Goal: Find specific page/section: Find specific page/section

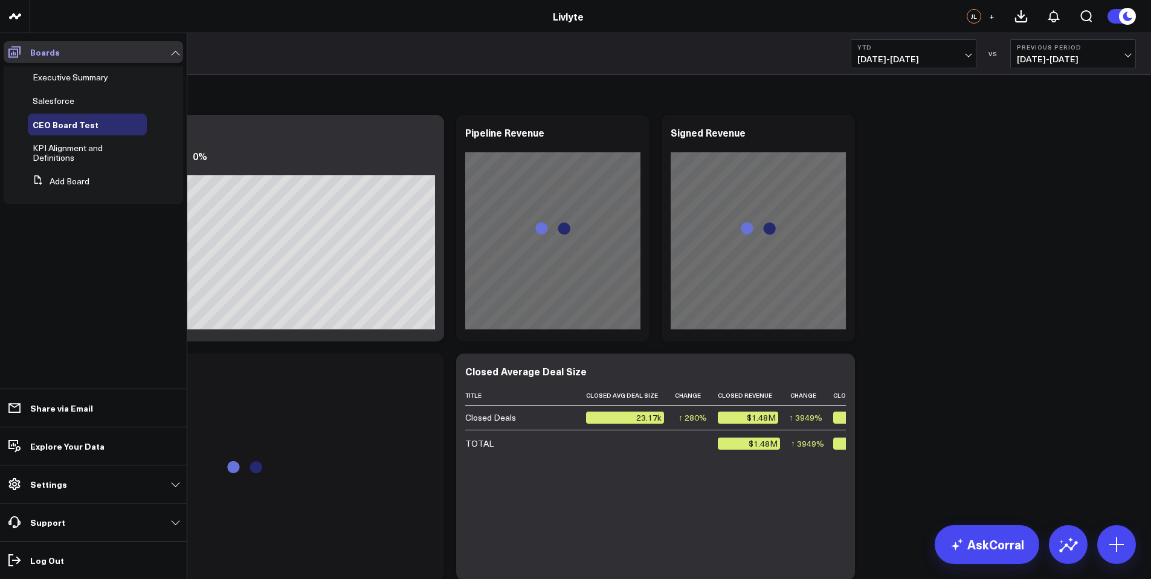
click at [6, 56] on span at bounding box center [15, 52] width 22 height 22
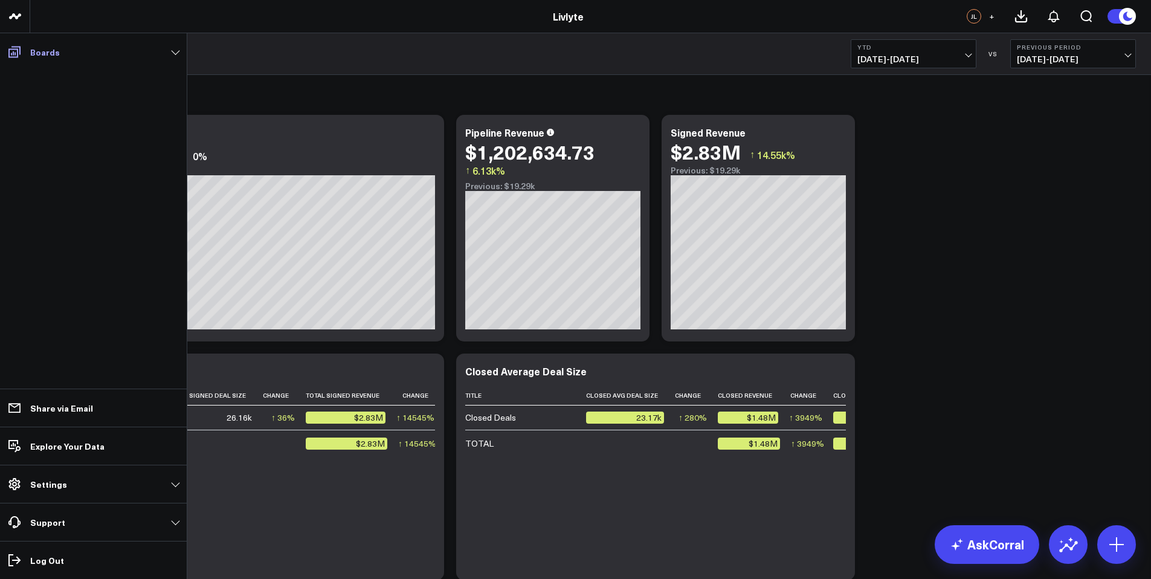
click at [10, 53] on icon at bounding box center [14, 52] width 14 height 14
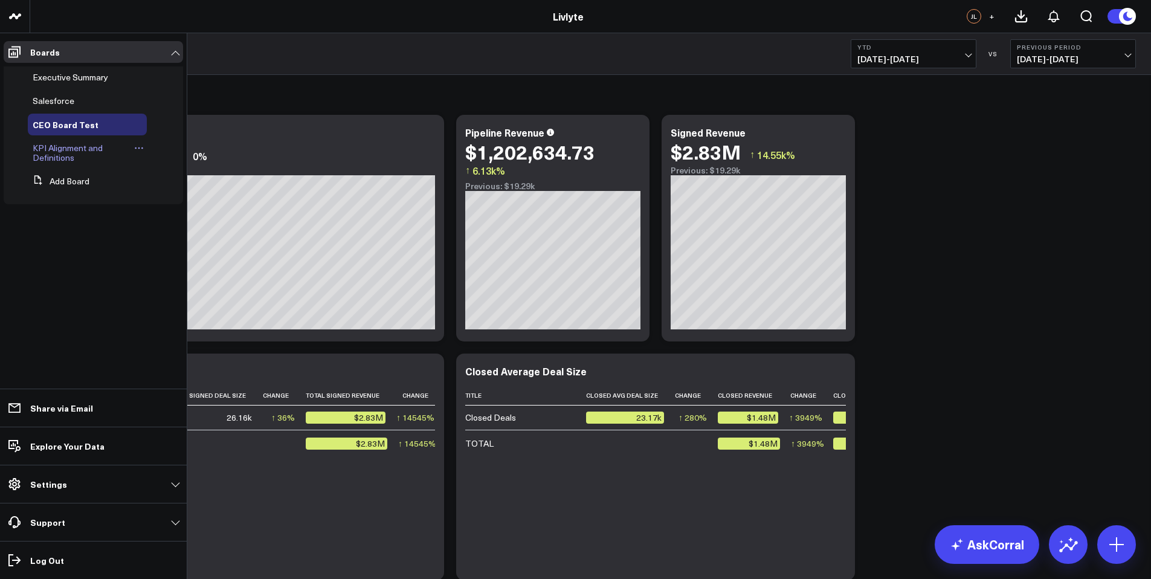
click at [79, 155] on link "KPI Alignment and Definitions" at bounding box center [82, 152] width 98 height 19
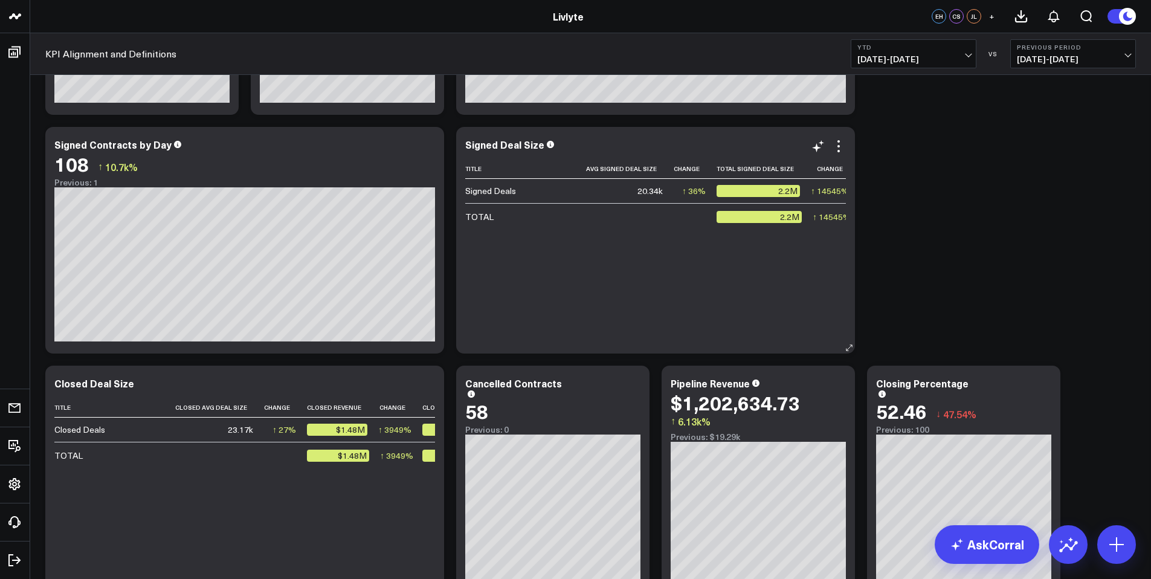
scroll to position [245, 0]
